Goal: Complete application form: Complete application form

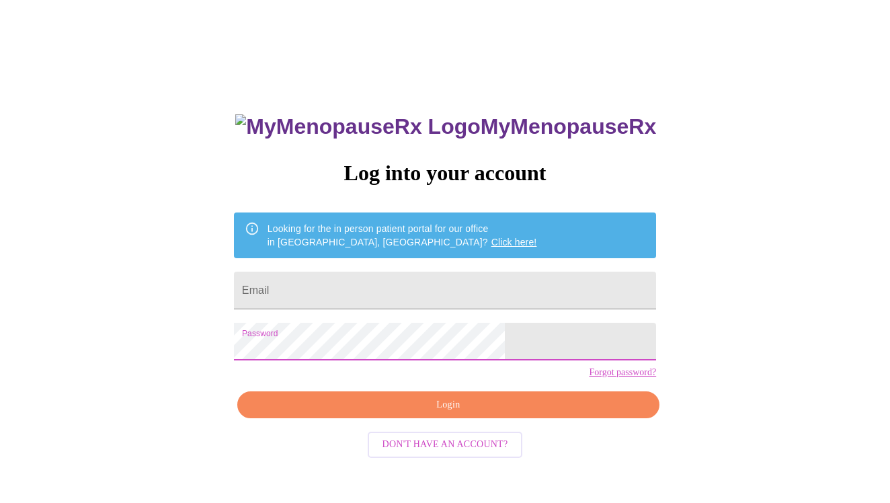
scroll to position [13, 0]
click at [432, 414] on span "Login" at bounding box center [448, 405] width 391 height 17
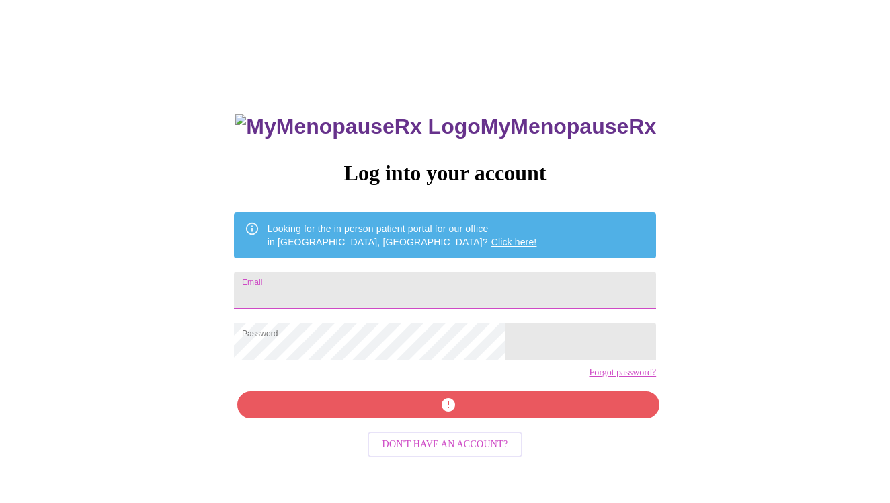
click at [429, 282] on input "Email" at bounding box center [445, 291] width 422 height 38
type input "[EMAIL_ADDRESS][DOMAIN_NAME]"
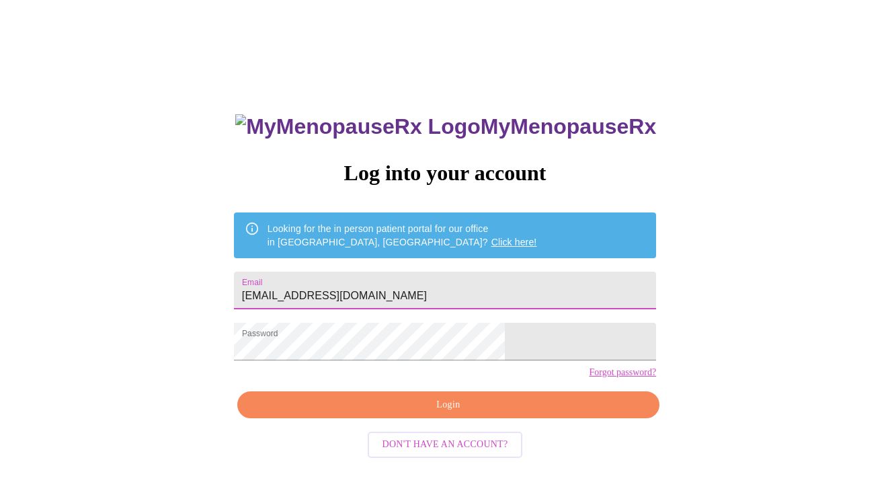
click at [419, 414] on span "Login" at bounding box center [448, 405] width 391 height 17
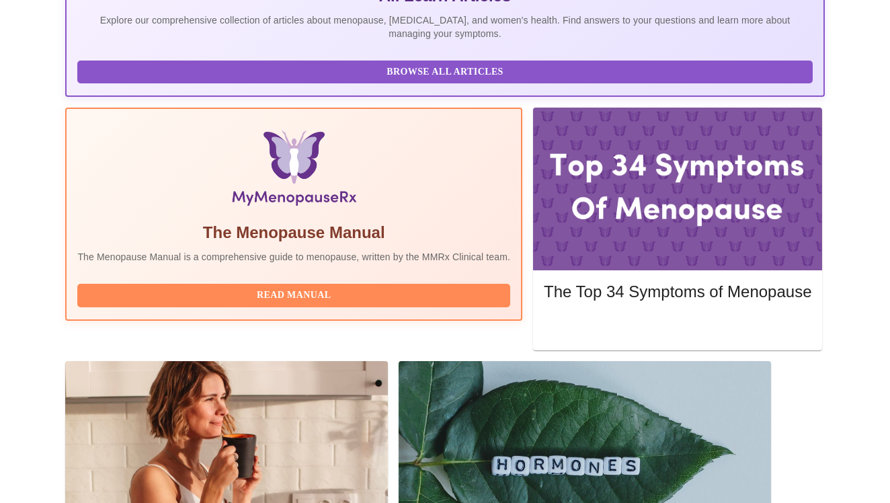
scroll to position [344, 0]
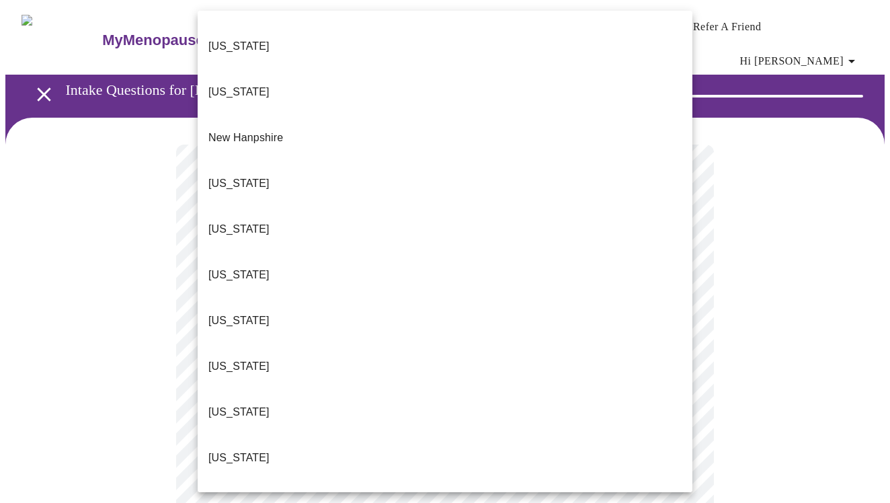
scroll to position [1183, 0]
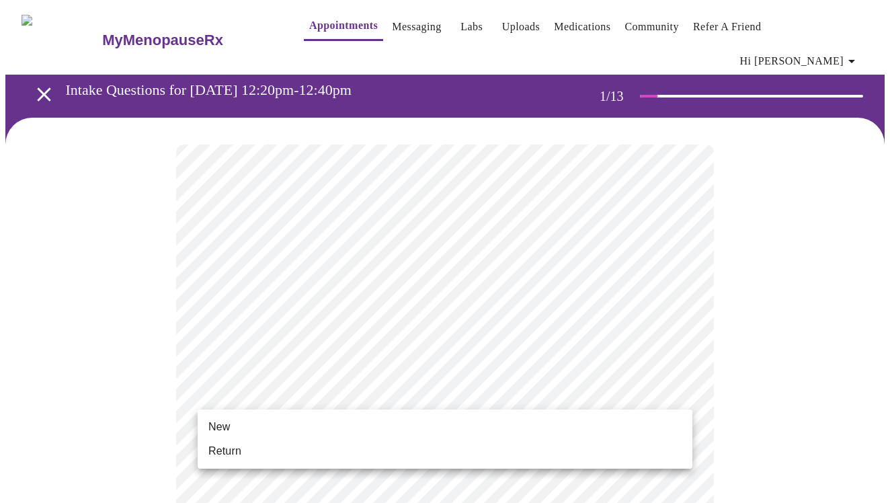
click at [235, 448] on span "Return" at bounding box center [224, 451] width 33 height 16
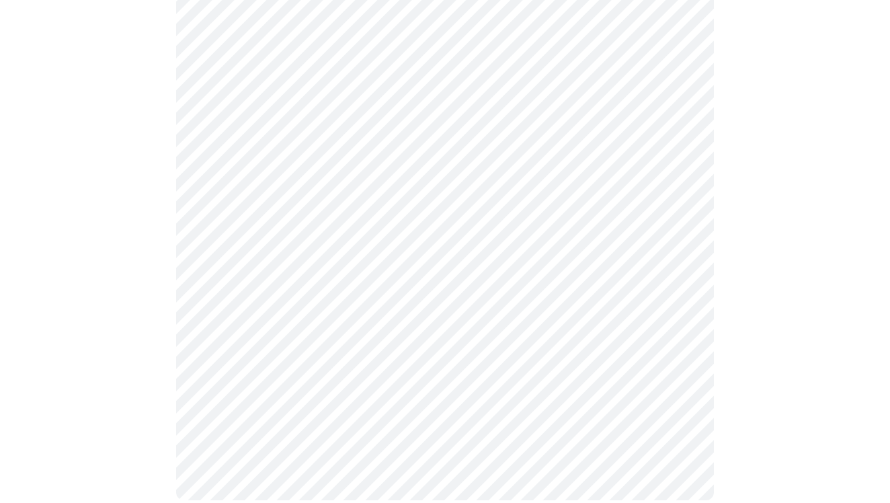
scroll to position [0, 0]
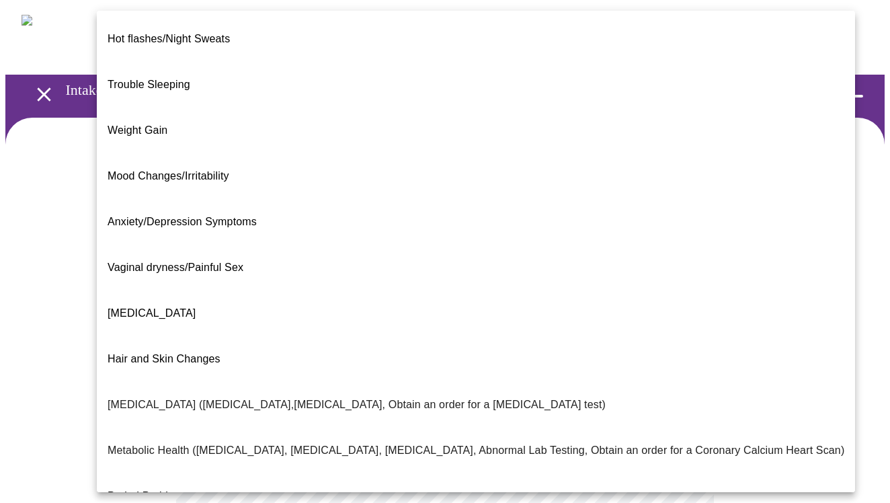
click at [610, 270] on body "MyMenopauseRx Appointments Messaging Labs Uploads Medications Community Refer a…" at bounding box center [445, 417] width 880 height 825
click at [175, 79] on span "Trouble Sleeping" at bounding box center [149, 84] width 83 height 11
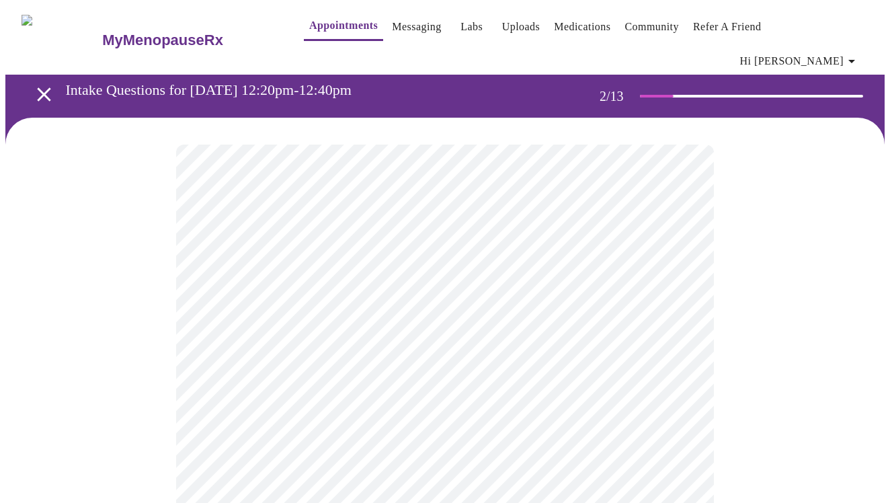
click at [318, 422] on body "MyMenopauseRx Appointments Messaging Labs Uploads Medications Community Refer a…" at bounding box center [445, 414] width 880 height 818
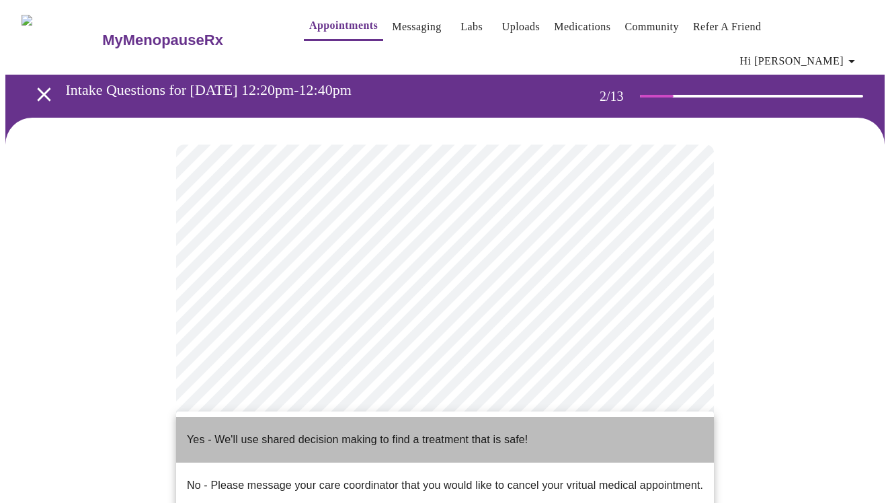
click at [377, 440] on span "Yes - We'll use shared decision making to find a treatment that is safe!" at bounding box center [357, 440] width 341 height 38
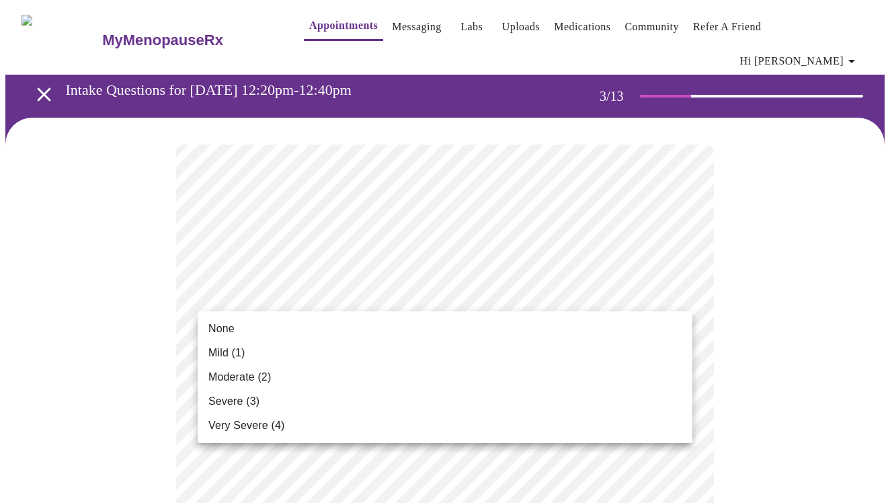
click at [455, 382] on li "Moderate (2)" at bounding box center [445, 377] width 495 height 24
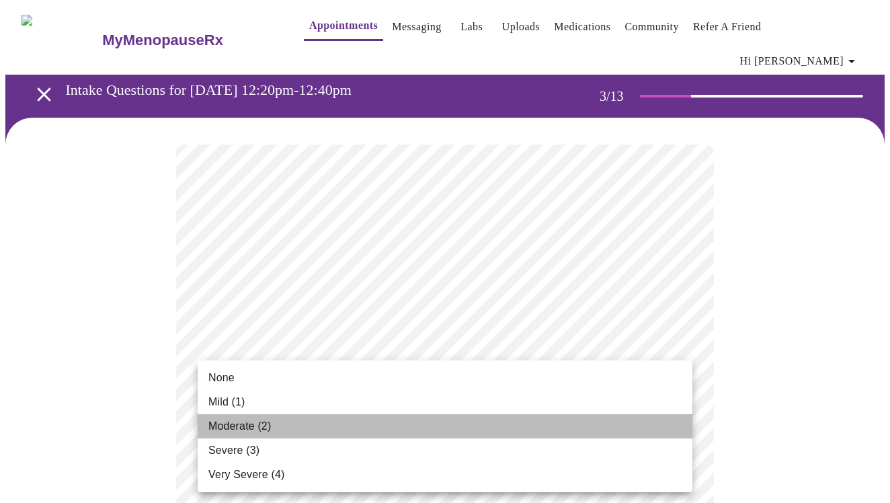
click at [419, 430] on li "Moderate (2)" at bounding box center [445, 426] width 495 height 24
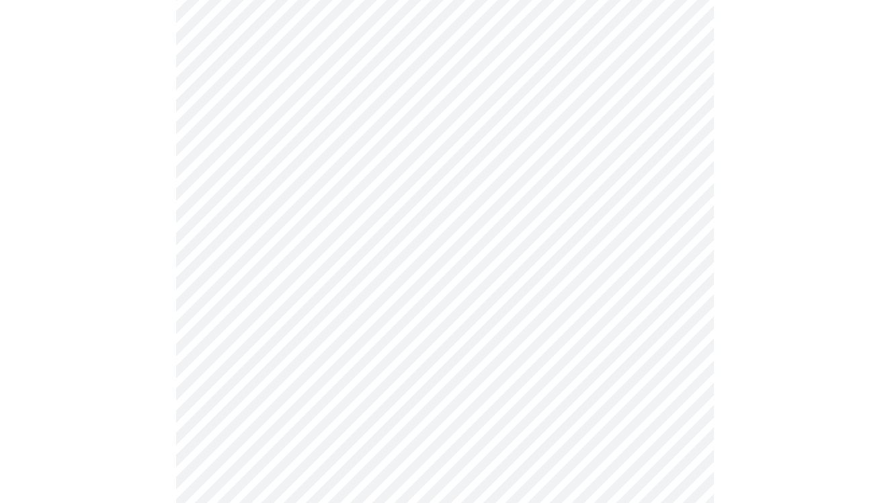
scroll to position [232, 0]
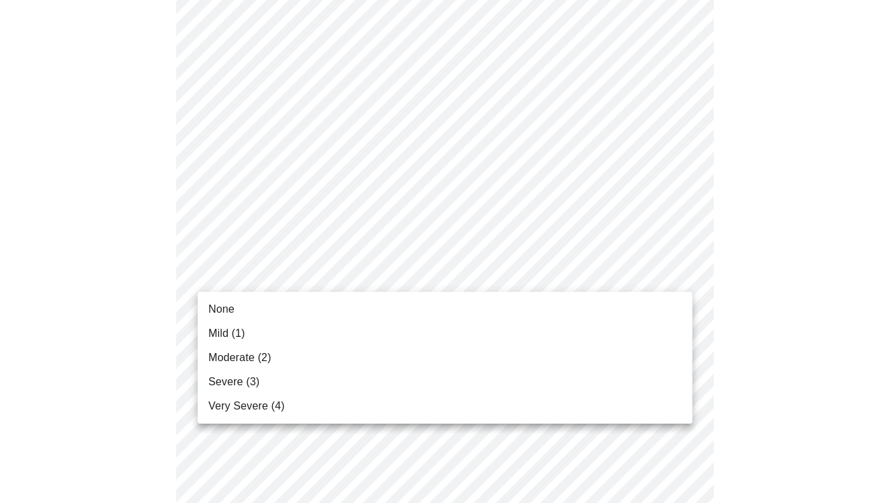
click at [387, 377] on li "Severe (3)" at bounding box center [445, 382] width 495 height 24
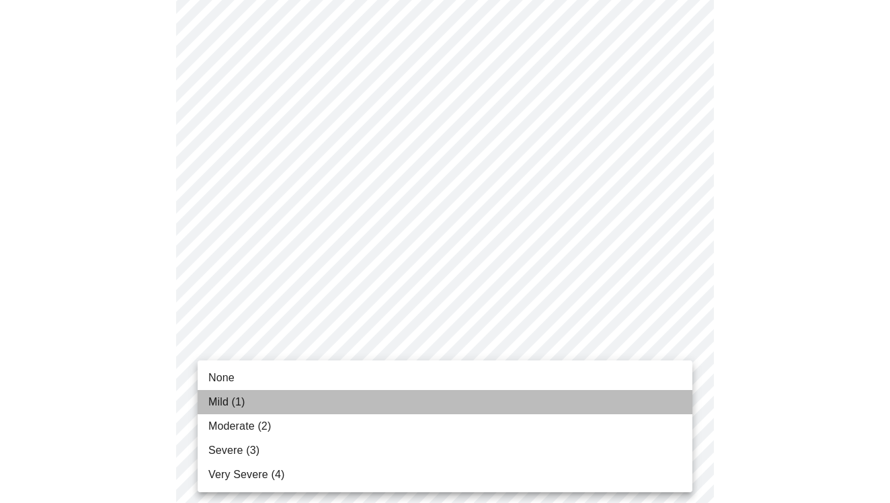
click at [383, 407] on li "Mild (1)" at bounding box center [445, 402] width 495 height 24
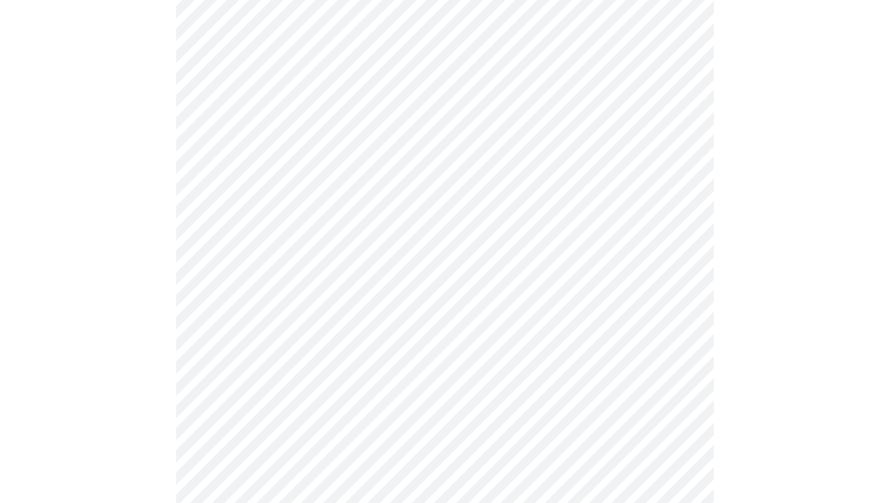
scroll to position [411, 0]
click at [418, 290] on body "MyMenopauseRx Appointments Messaging Labs Uploads Medications Community Refer a…" at bounding box center [445, 458] width 880 height 1728
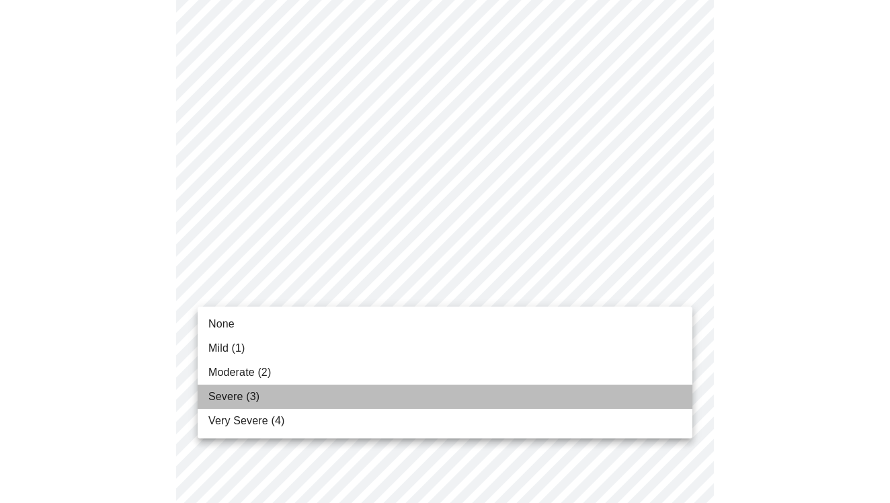
click at [375, 393] on li "Severe (3)" at bounding box center [445, 397] width 495 height 24
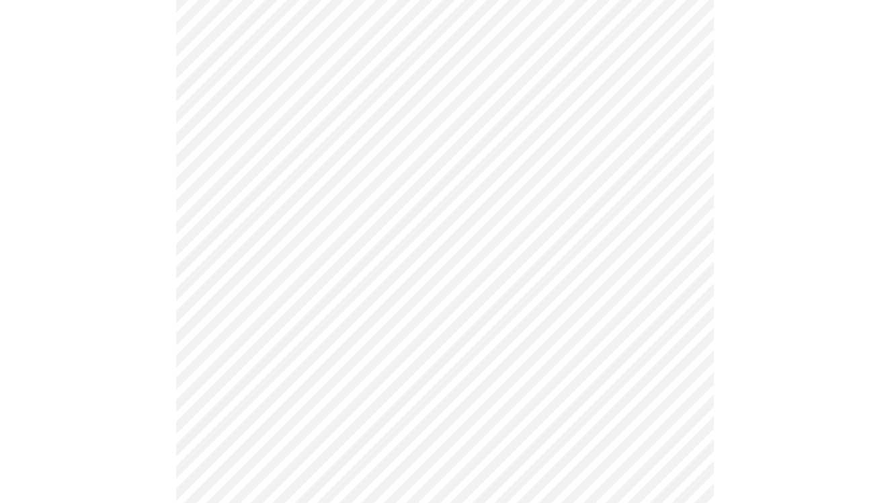
click at [396, 383] on body "MyMenopauseRx Appointments Messaging Labs Uploads Medications Community Refer a…" at bounding box center [445, 449] width 880 height 1710
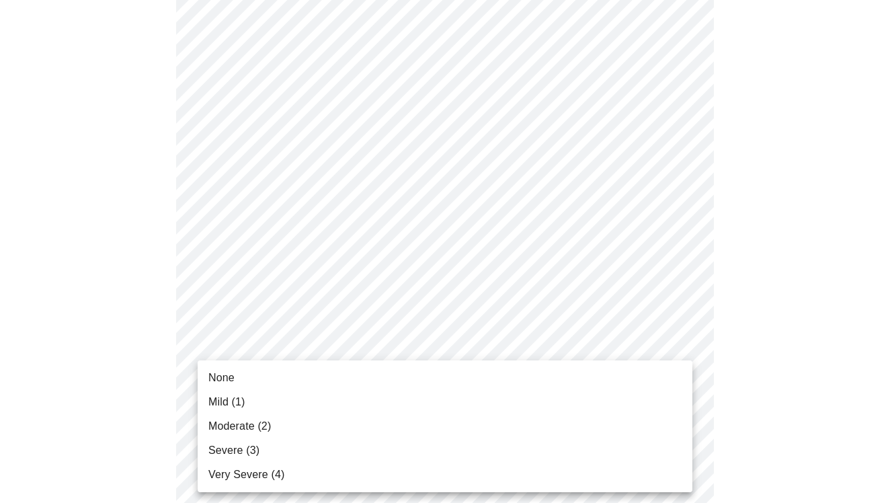
click at [361, 430] on li "Moderate (2)" at bounding box center [445, 426] width 495 height 24
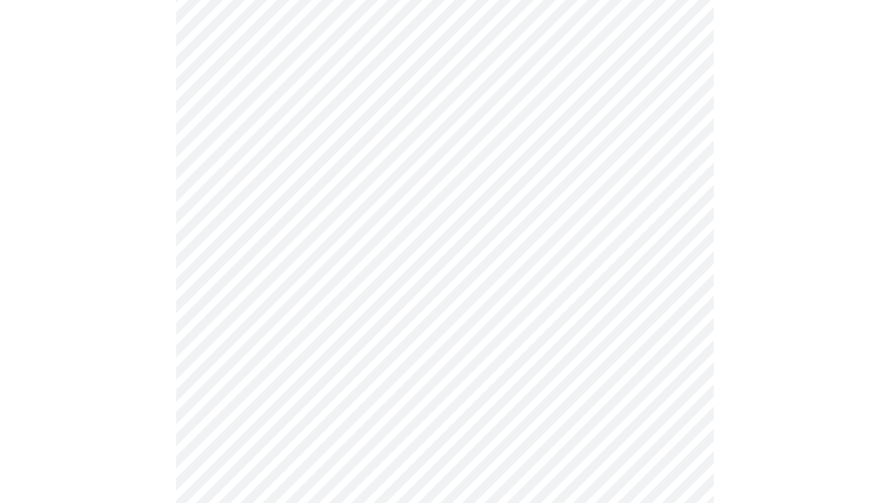
scroll to position [651, 0]
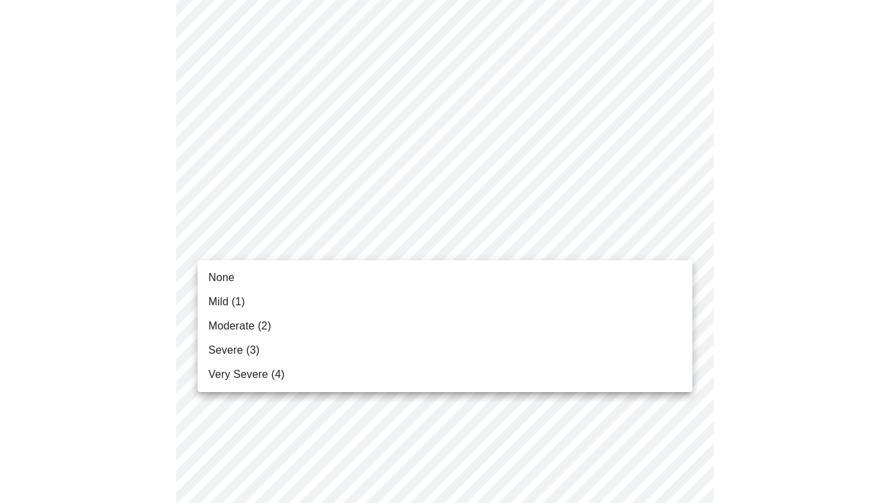
click at [422, 250] on body "MyMenopauseRx Appointments Messaging Labs Uploads Medications Community Refer a…" at bounding box center [445, 200] width 880 height 1692
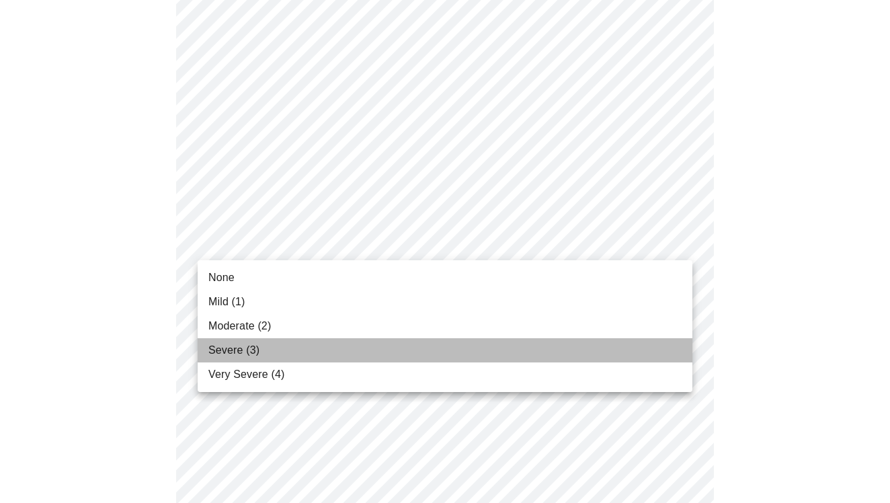
click at [378, 340] on li "Severe (3)" at bounding box center [445, 350] width 495 height 24
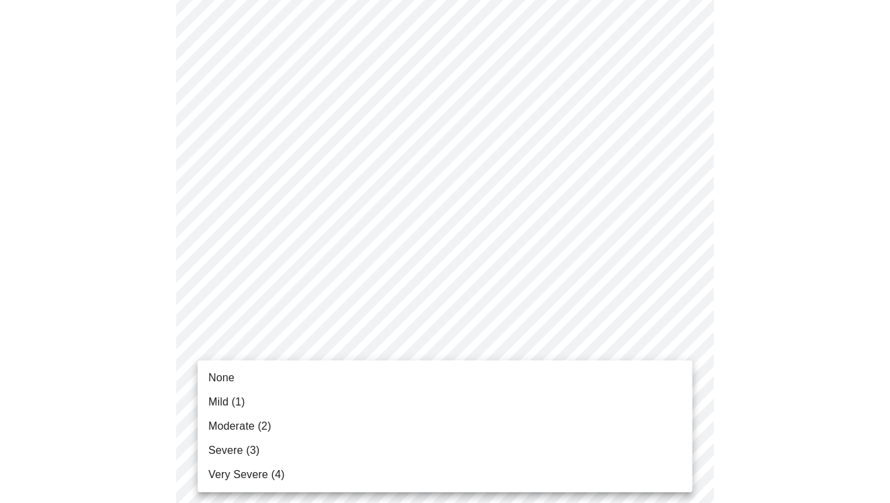
click at [395, 357] on body "MyMenopauseRx Appointments Messaging Labs Uploads Medications Community Refer a…" at bounding box center [445, 190] width 880 height 1673
click at [358, 450] on li "Severe (3)" at bounding box center [445, 451] width 495 height 24
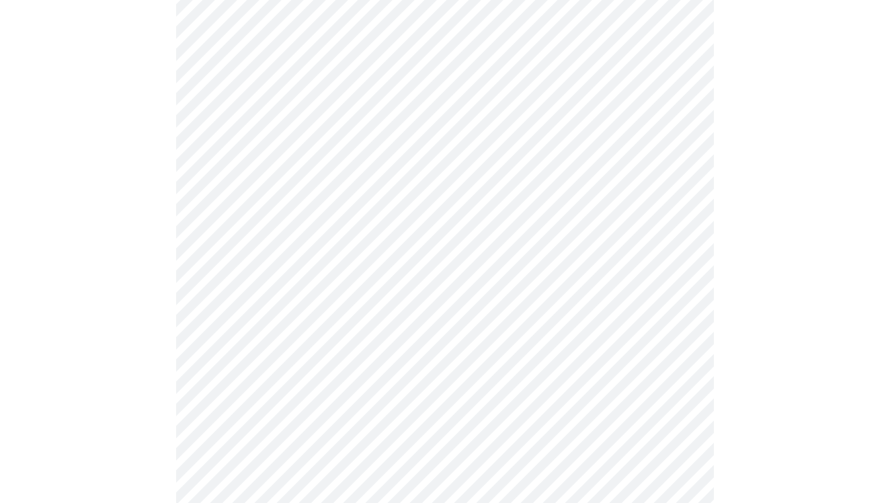
scroll to position [848, 0]
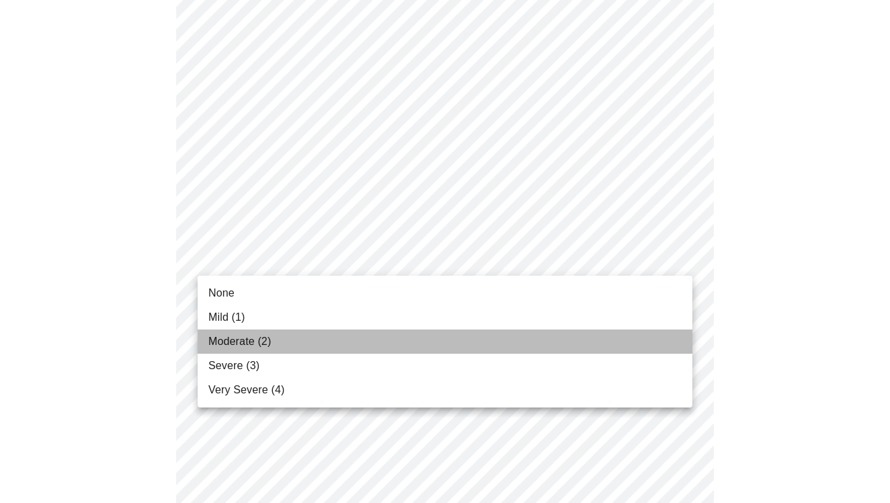
click at [361, 335] on li "Moderate (2)" at bounding box center [445, 342] width 495 height 24
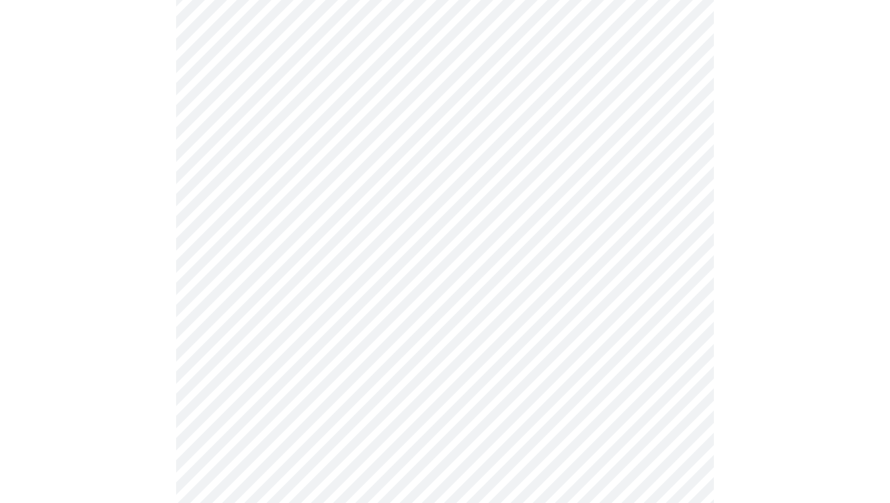
scroll to position [925, 0]
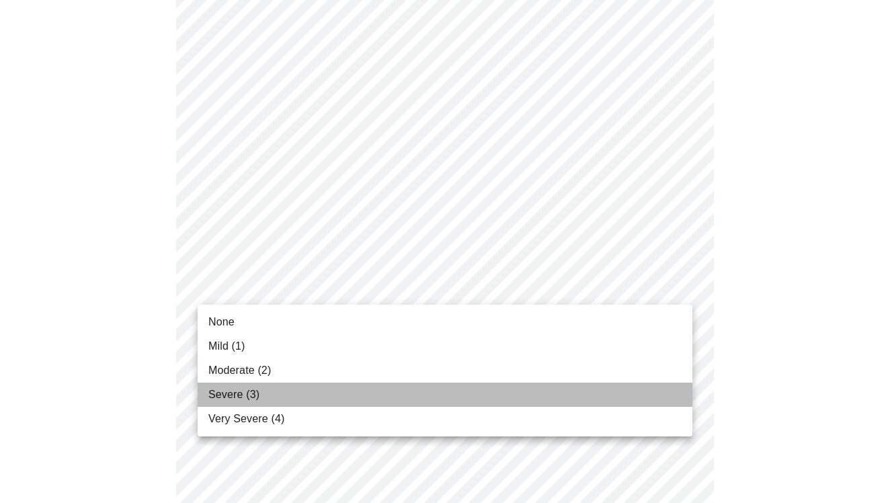
click at [335, 386] on li "Severe (3)" at bounding box center [445, 395] width 495 height 24
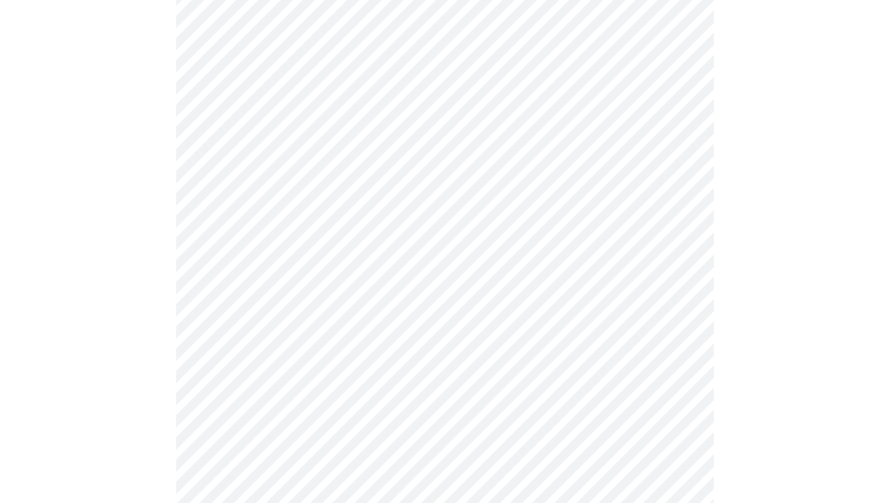
scroll to position [969, 0]
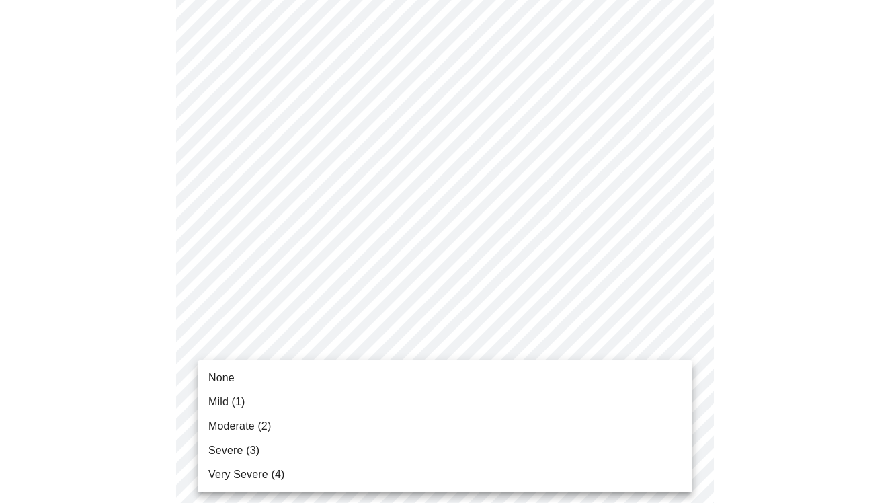
click at [319, 426] on li "Moderate (2)" at bounding box center [445, 426] width 495 height 24
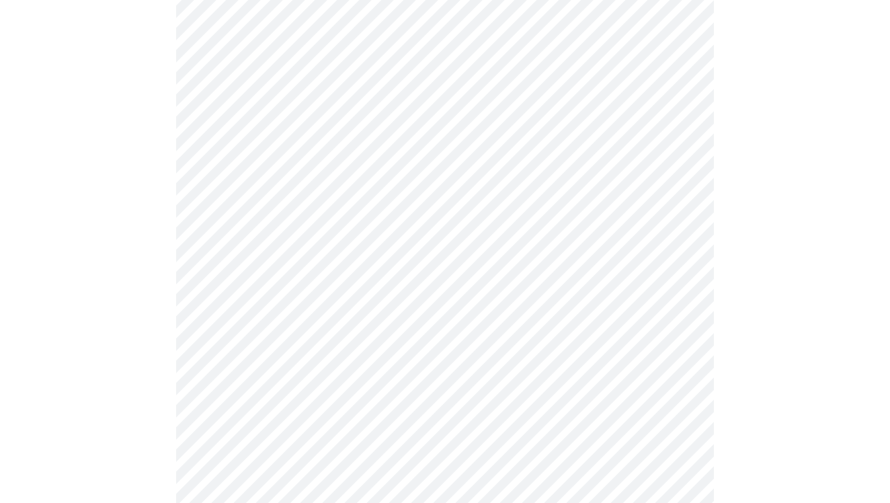
scroll to position [628, 0]
click at [346, 141] on body "MyMenopauseRx Appointments Messaging Labs Uploads Medications Community Refer a…" at bounding box center [445, 21] width 880 height 1289
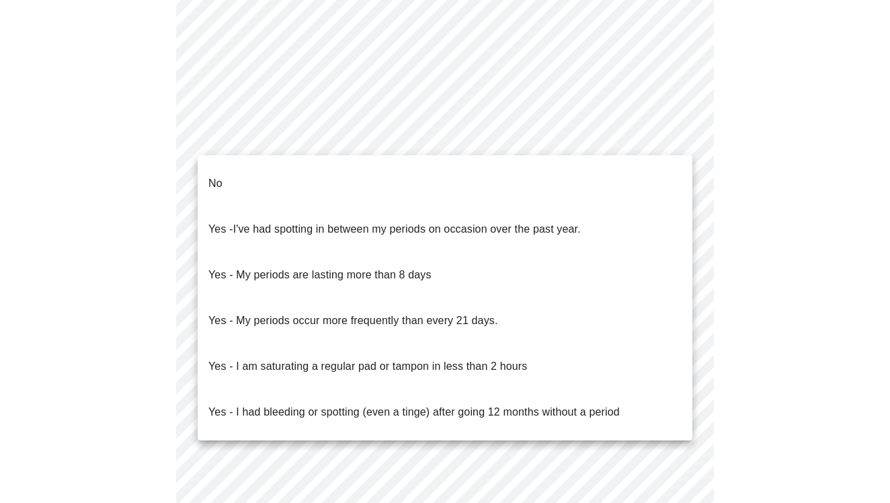
click at [336, 223] on span "I've had spotting in between my periods on occasion over the past year." at bounding box center [407, 228] width 348 height 11
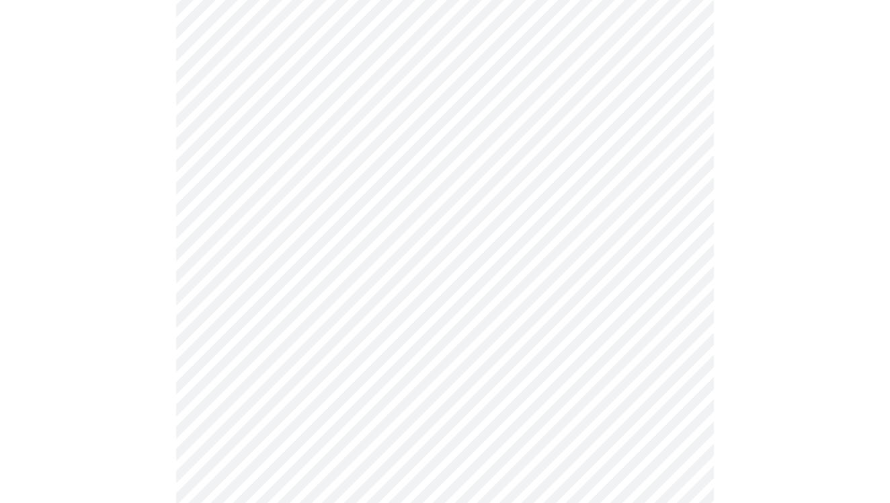
click at [340, 233] on body "MyMenopauseRx Appointments Messaging Labs Uploads Medications Community Refer a…" at bounding box center [445, 17] width 880 height 1281
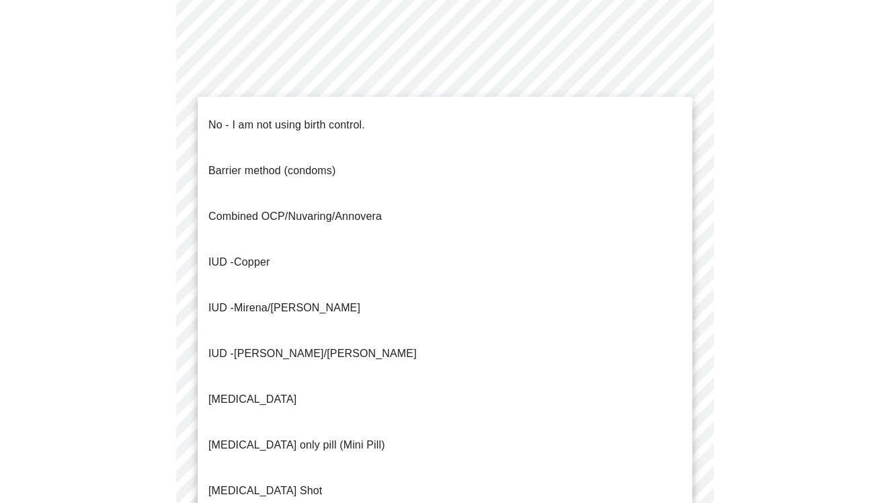
click at [352, 121] on p "No - I am not using birth control." at bounding box center [286, 125] width 157 height 16
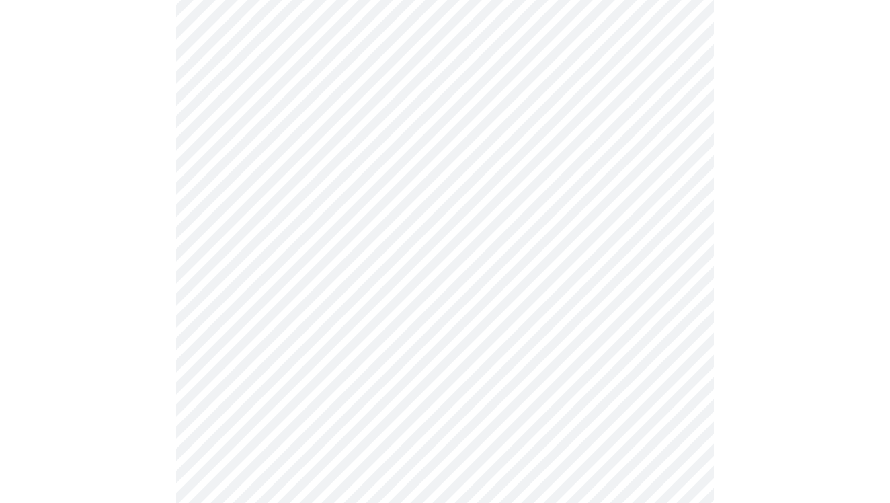
click at [297, 332] on body "MyMenopauseRx Appointments Messaging Labs Uploads Medications Community Refer a…" at bounding box center [445, 14] width 880 height 1274
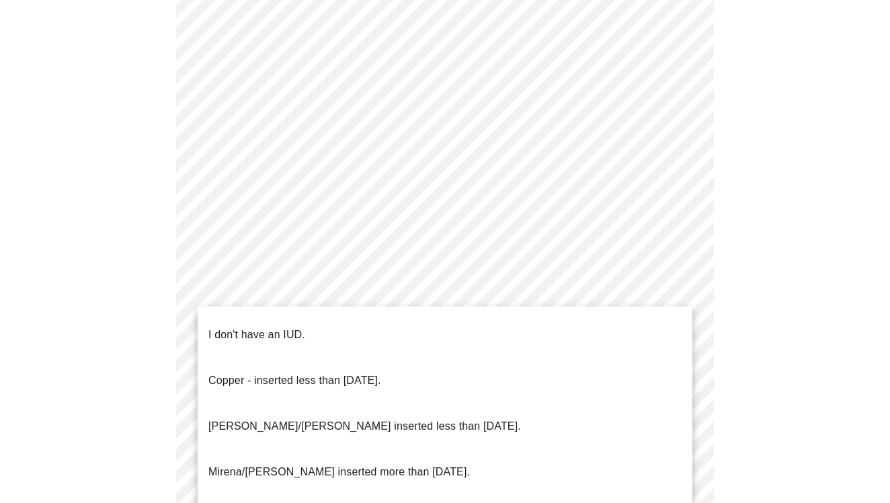
click at [339, 332] on li "I don't have an IUD." at bounding box center [445, 335] width 495 height 46
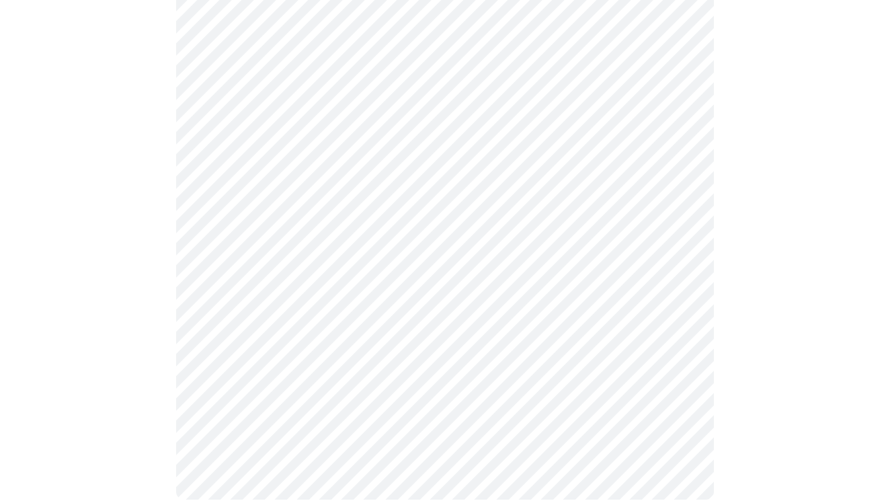
scroll to position [745, 0]
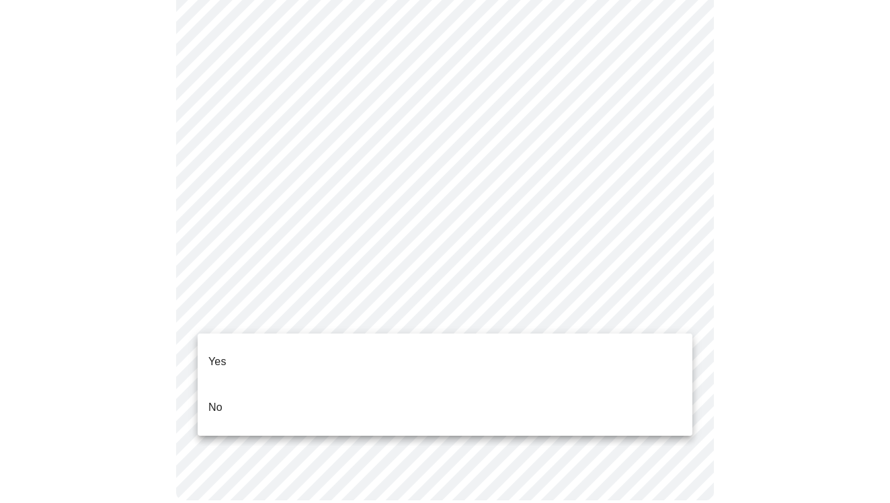
click at [319, 354] on li "Yes" at bounding box center [445, 362] width 495 height 46
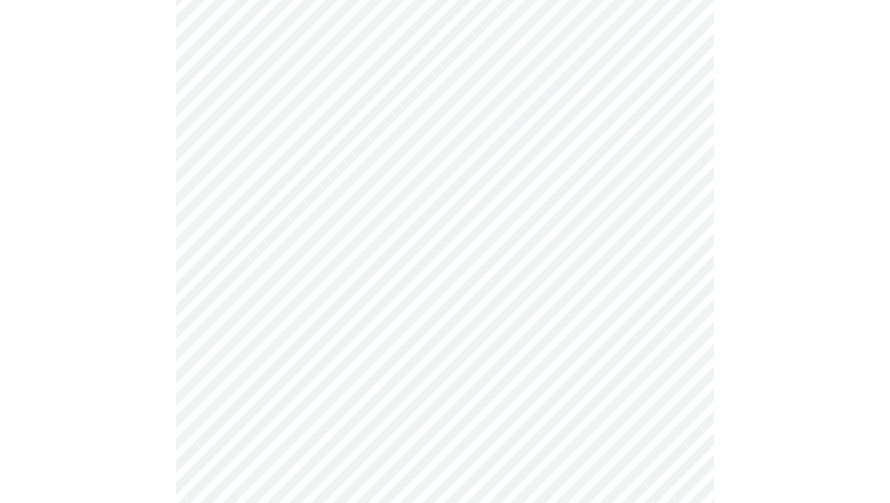
scroll to position [191, 0]
click at [599, 171] on body "MyMenopauseRx Appointments Messaging Labs Uploads Medications Community Refer a…" at bounding box center [445, 320] width 880 height 1012
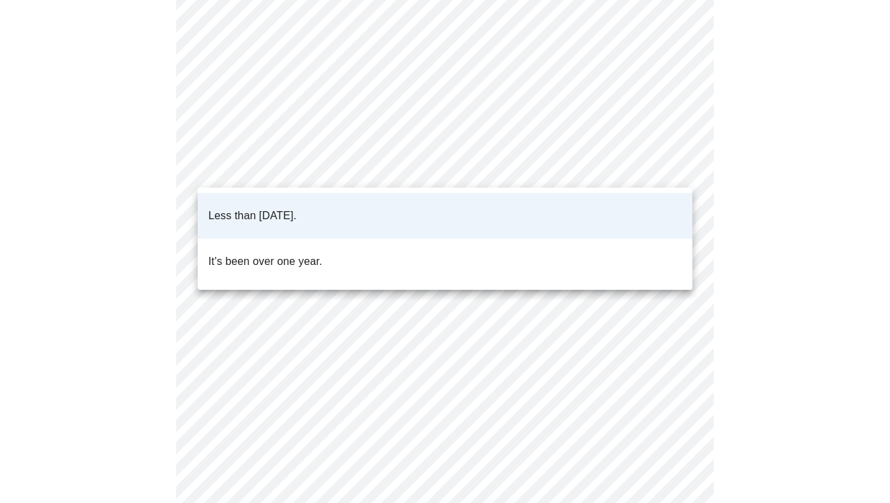
click at [788, 178] on div at bounding box center [445, 251] width 890 height 503
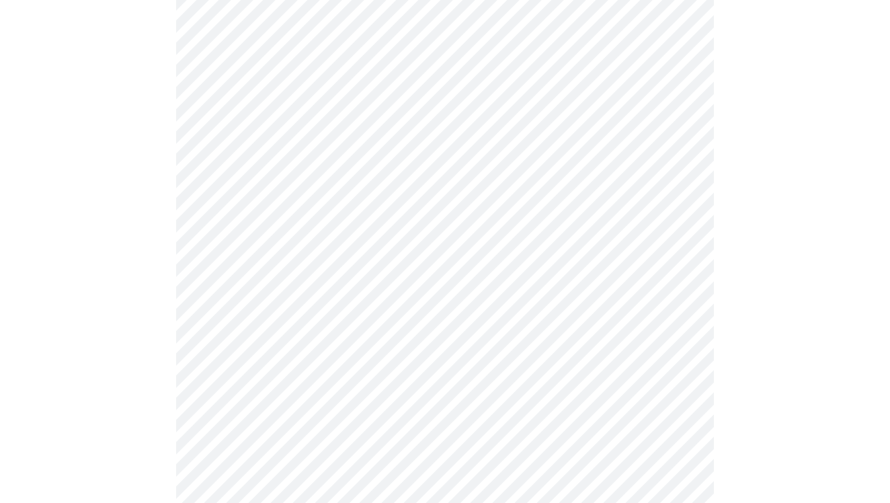
click at [604, 274] on body "MyMenopauseRx Appointments Messaging Labs Uploads Medications Community Refer a…" at bounding box center [445, 320] width 880 height 1012
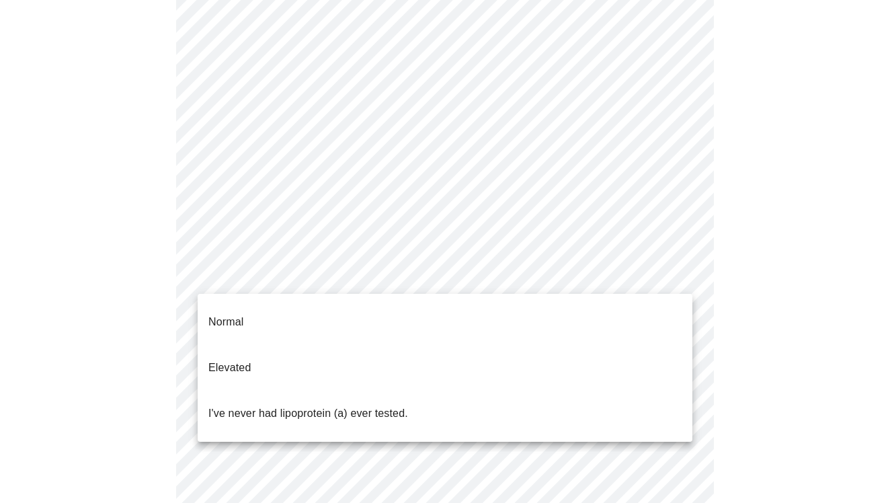
click at [483, 391] on li "I've never had lipoprotein (a) ever tested." at bounding box center [445, 414] width 495 height 46
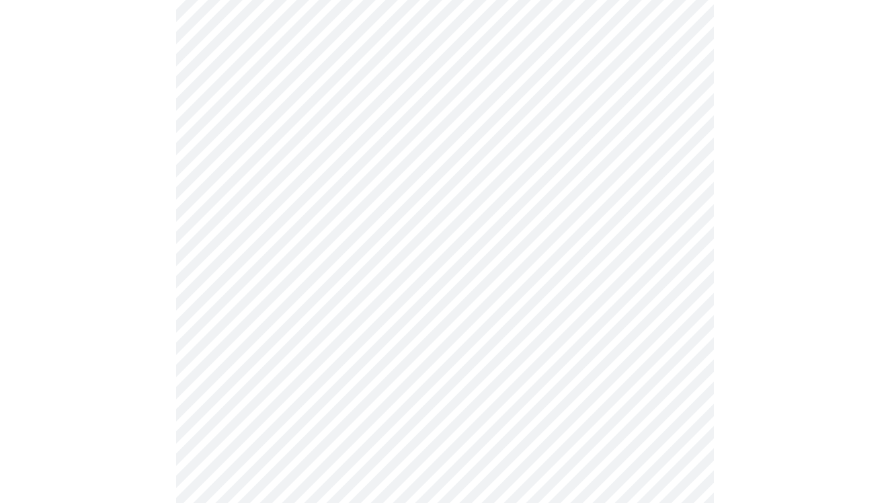
scroll to position [3606, 0]
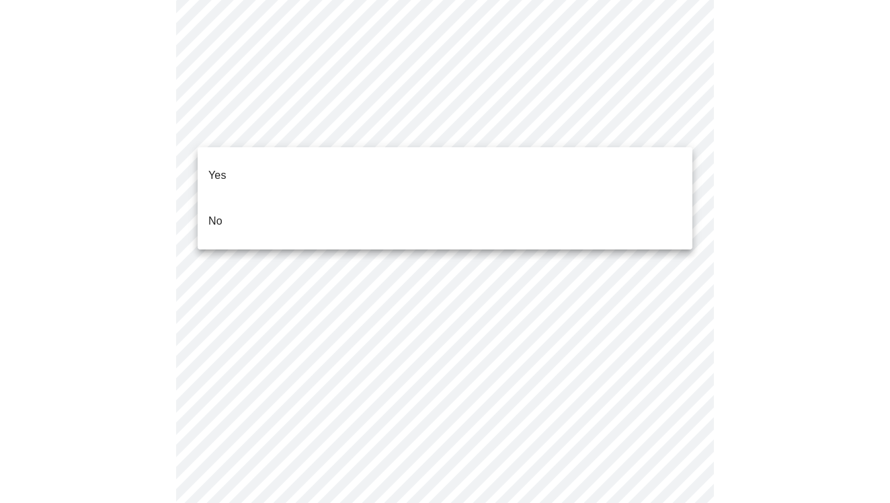
click at [395, 202] on li "No" at bounding box center [445, 221] width 495 height 46
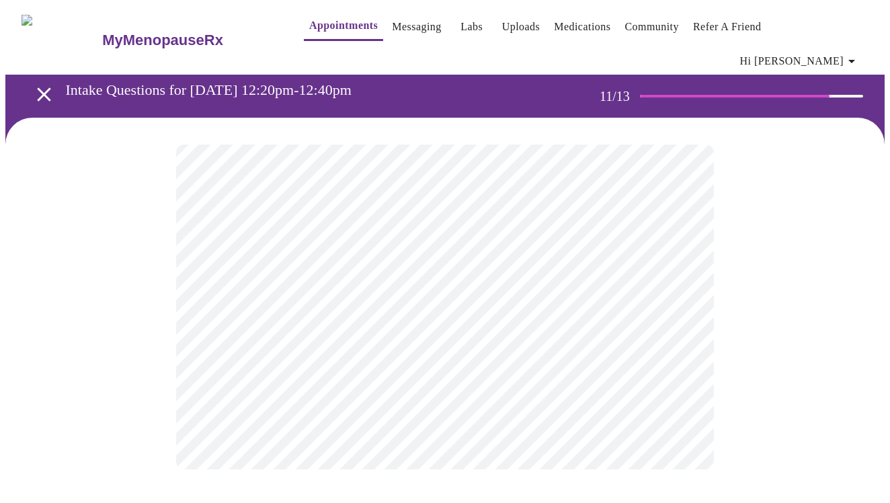
scroll to position [0, 0]
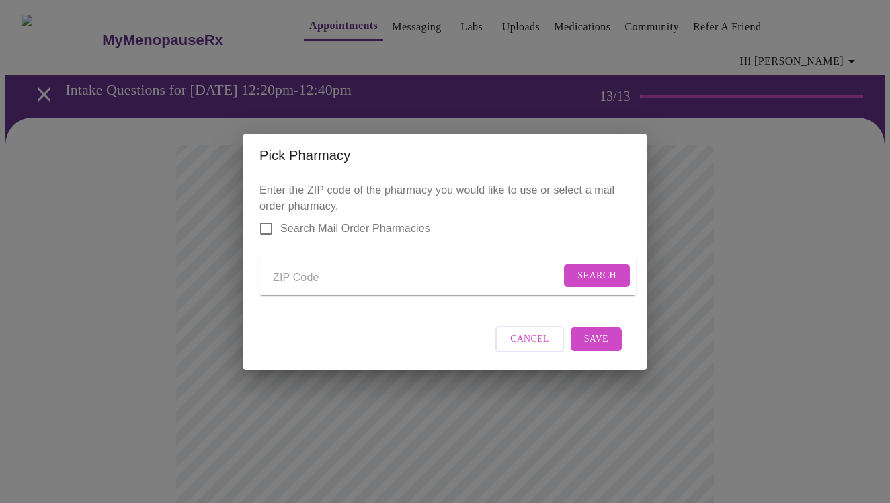
click at [527, 344] on span "Cancel" at bounding box center [529, 339] width 39 height 17
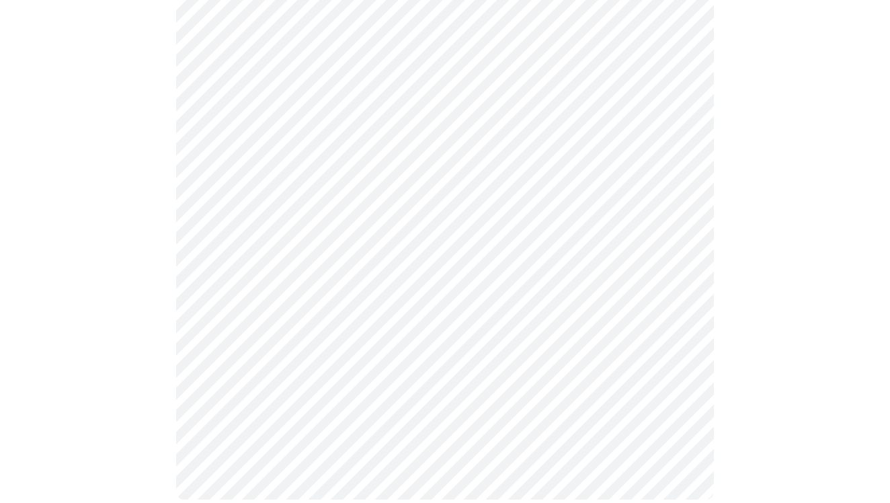
scroll to position [556, 0]
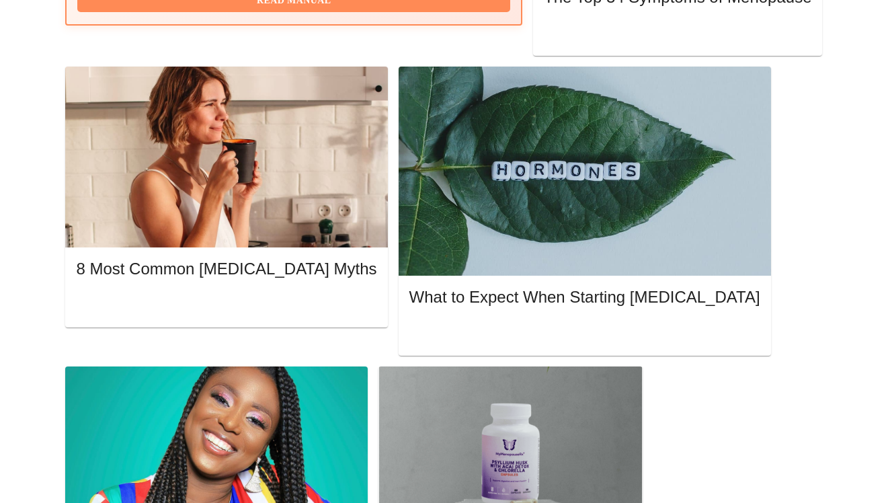
scroll to position [339, 0]
